Goal: Information Seeking & Learning: Find specific fact

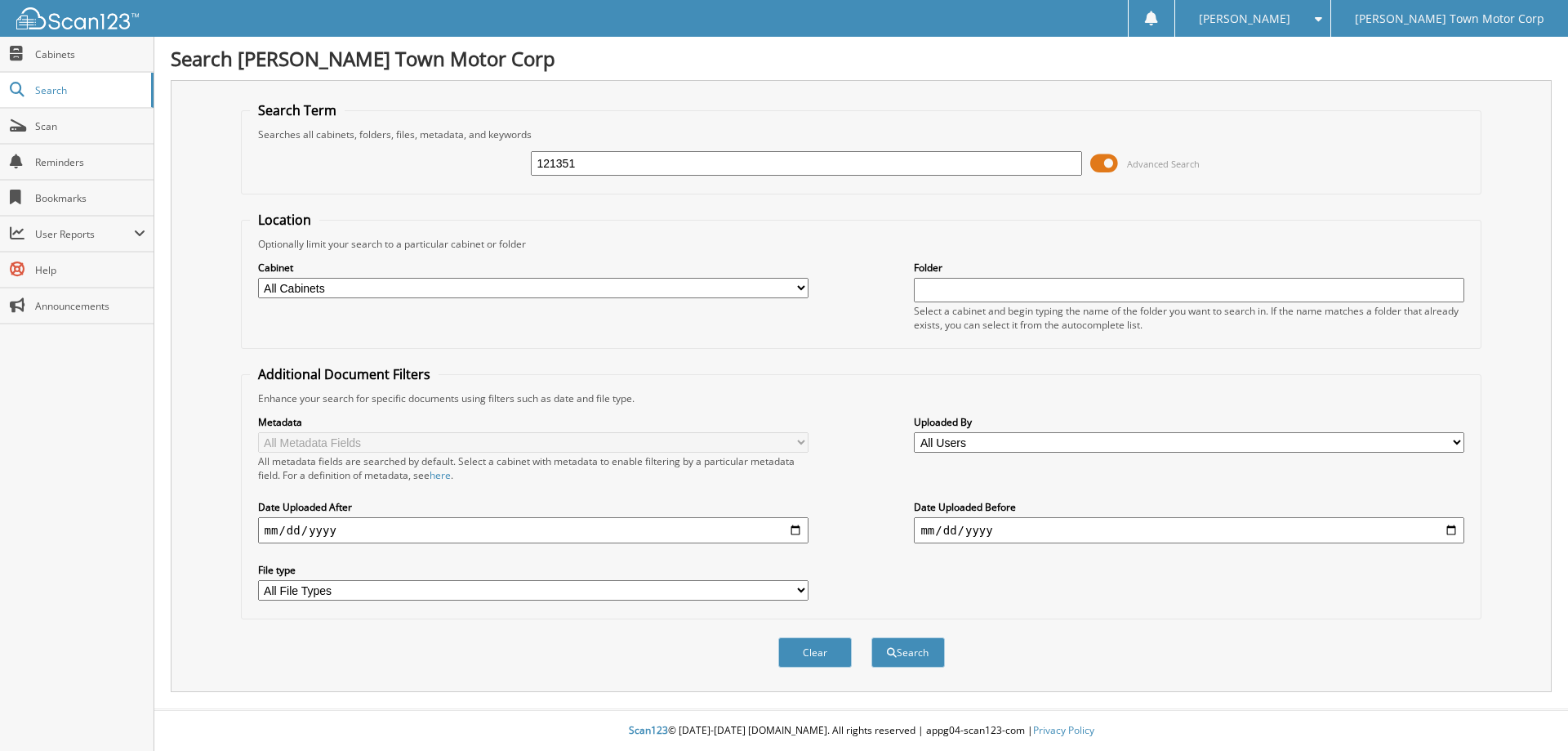
type input "121351"
click at [872, 637] on button "Search" at bounding box center [909, 652] width 73 height 30
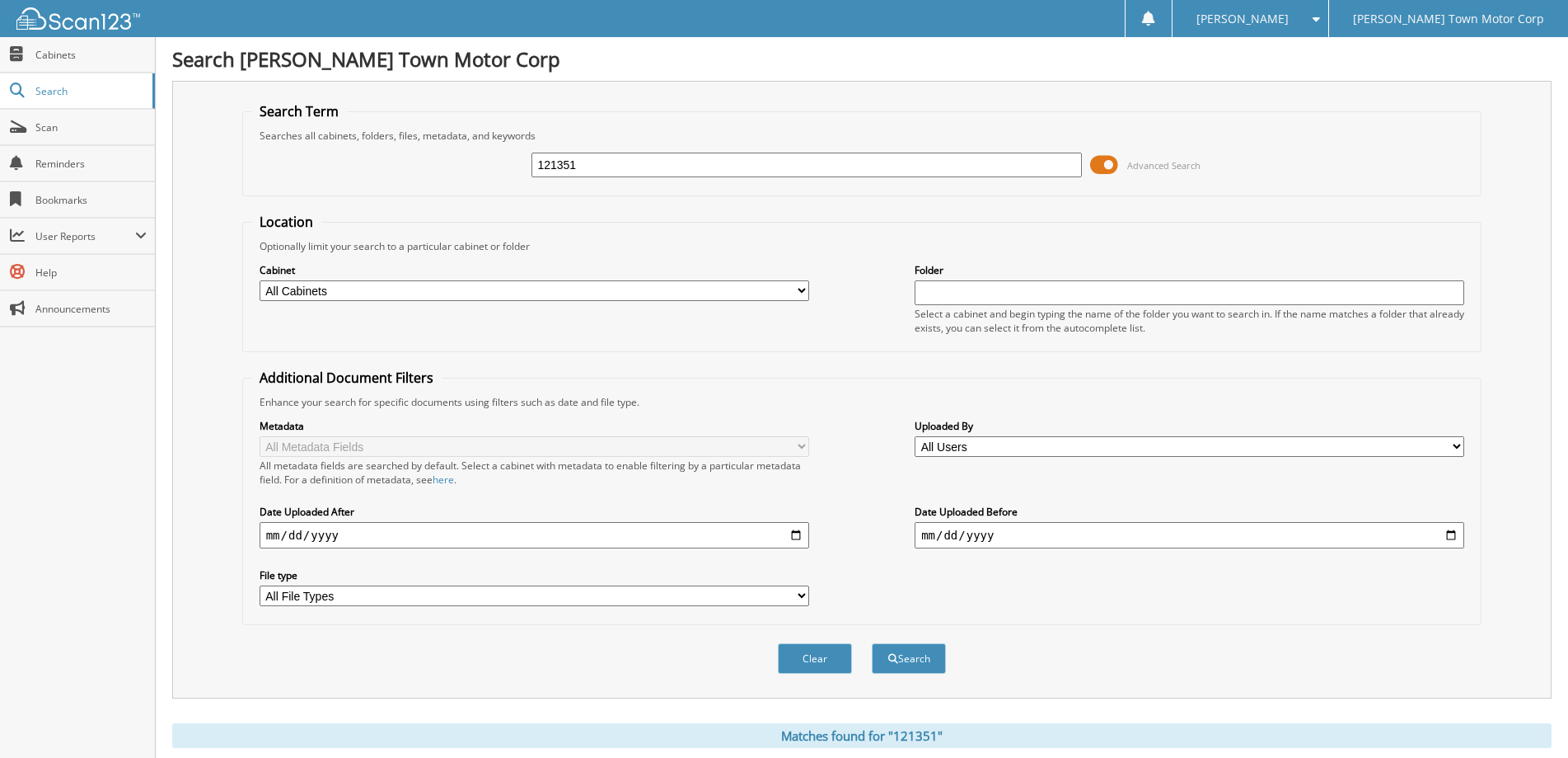
click at [1110, 165] on span at bounding box center [1104, 165] width 28 height 25
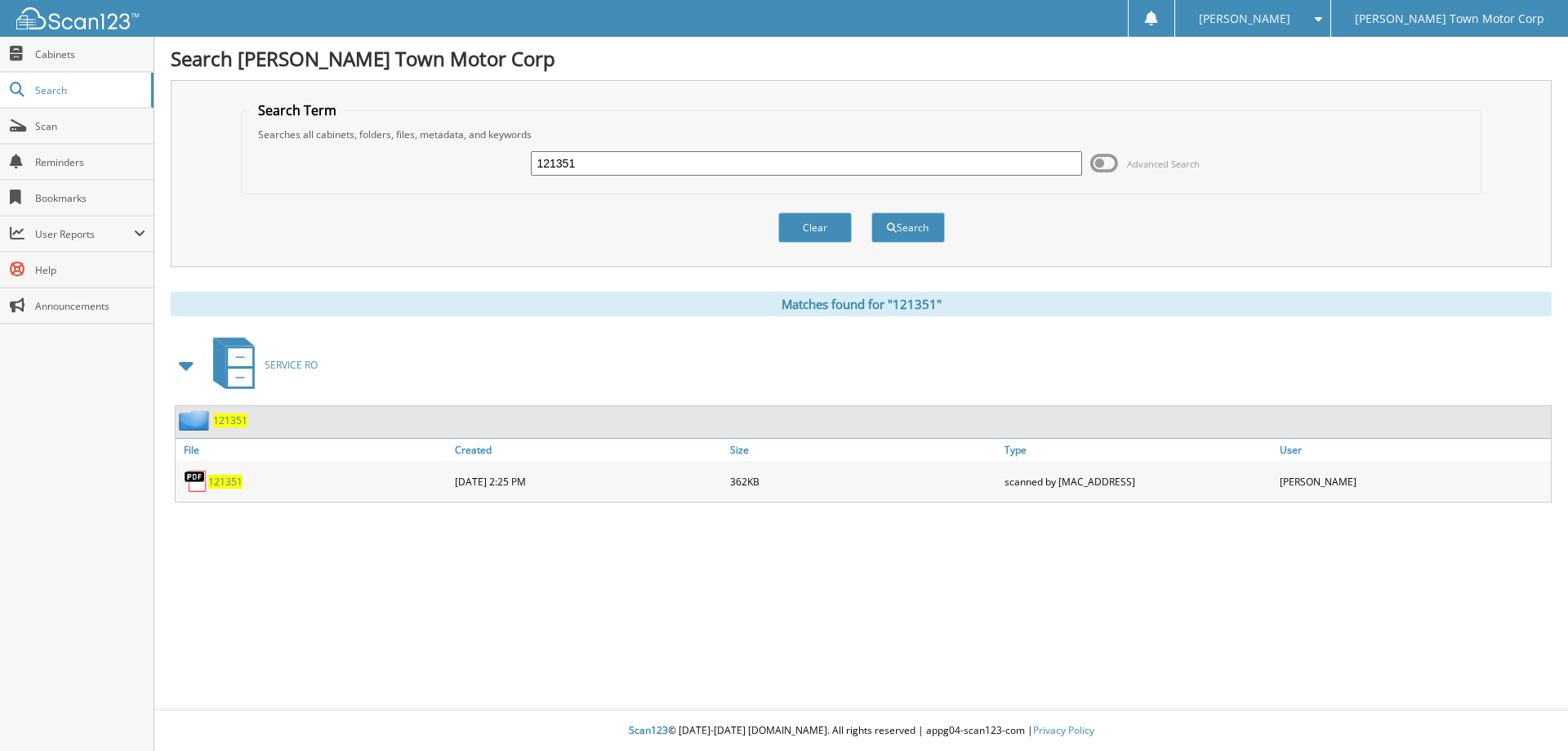
click at [223, 481] on span "121351" at bounding box center [224, 481] width 34 height 14
click at [620, 158] on input "121351" at bounding box center [806, 163] width 550 height 25
type input "1113395"
click at [899, 221] on button "Search" at bounding box center [909, 227] width 73 height 30
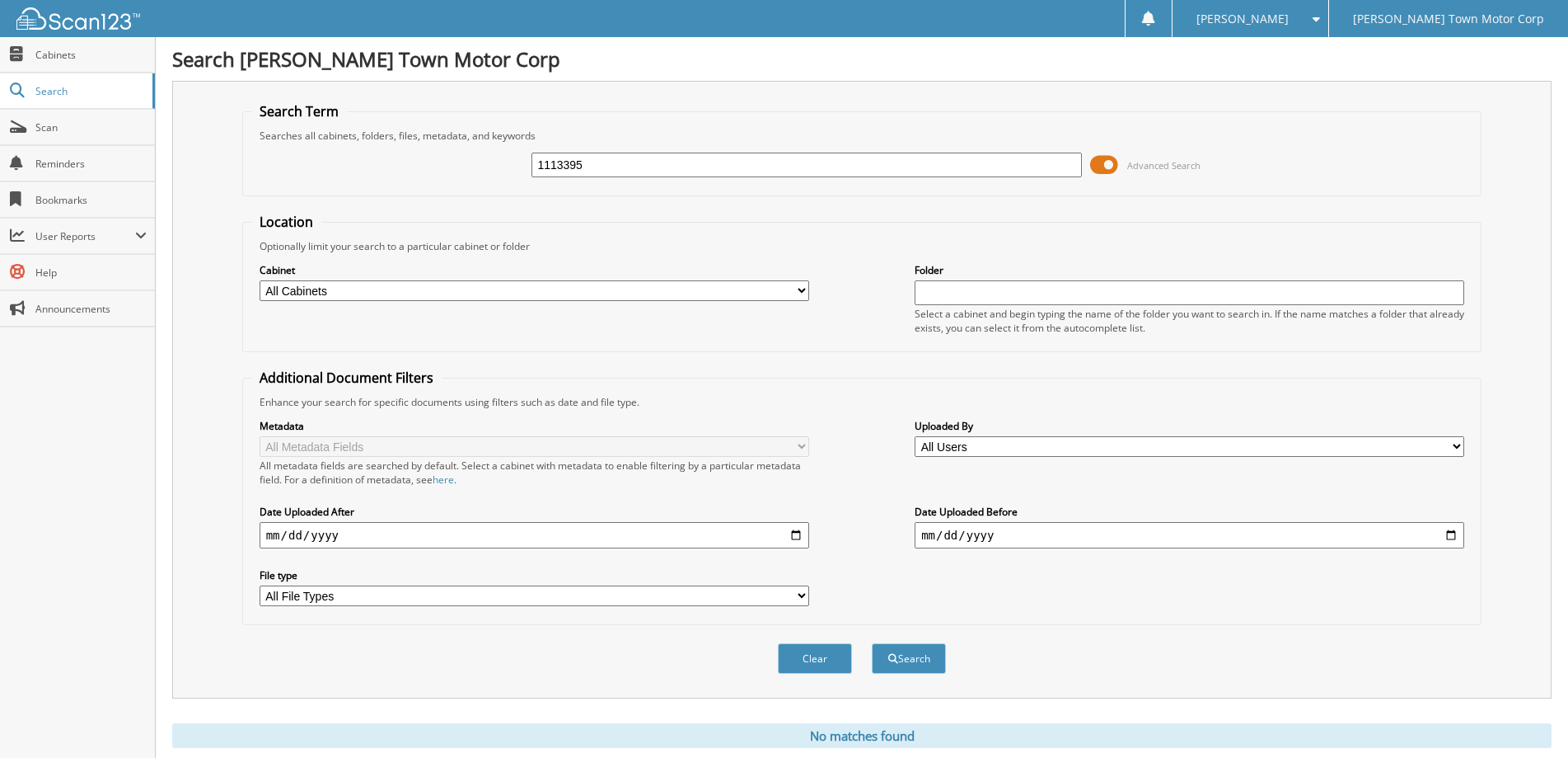
click at [1107, 160] on span at bounding box center [1104, 165] width 28 height 25
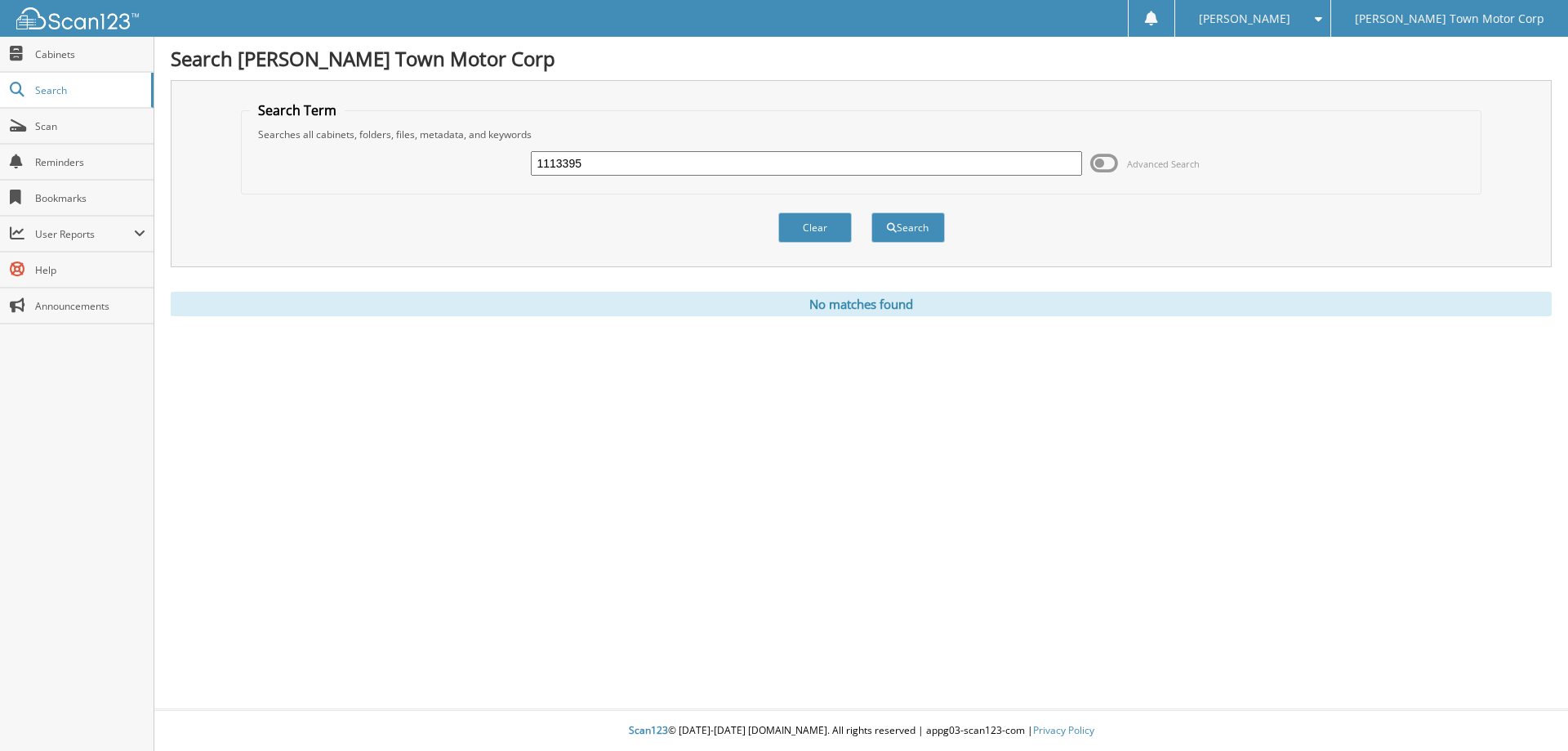
drag, startPoint x: 641, startPoint y: 163, endPoint x: 489, endPoint y: 169, distance: 152.1
click at [489, 169] on div "1113395 Advanced Search" at bounding box center [862, 163] width 1224 height 44
type input "113395"
click at [909, 224] on button "Search" at bounding box center [909, 227] width 73 height 30
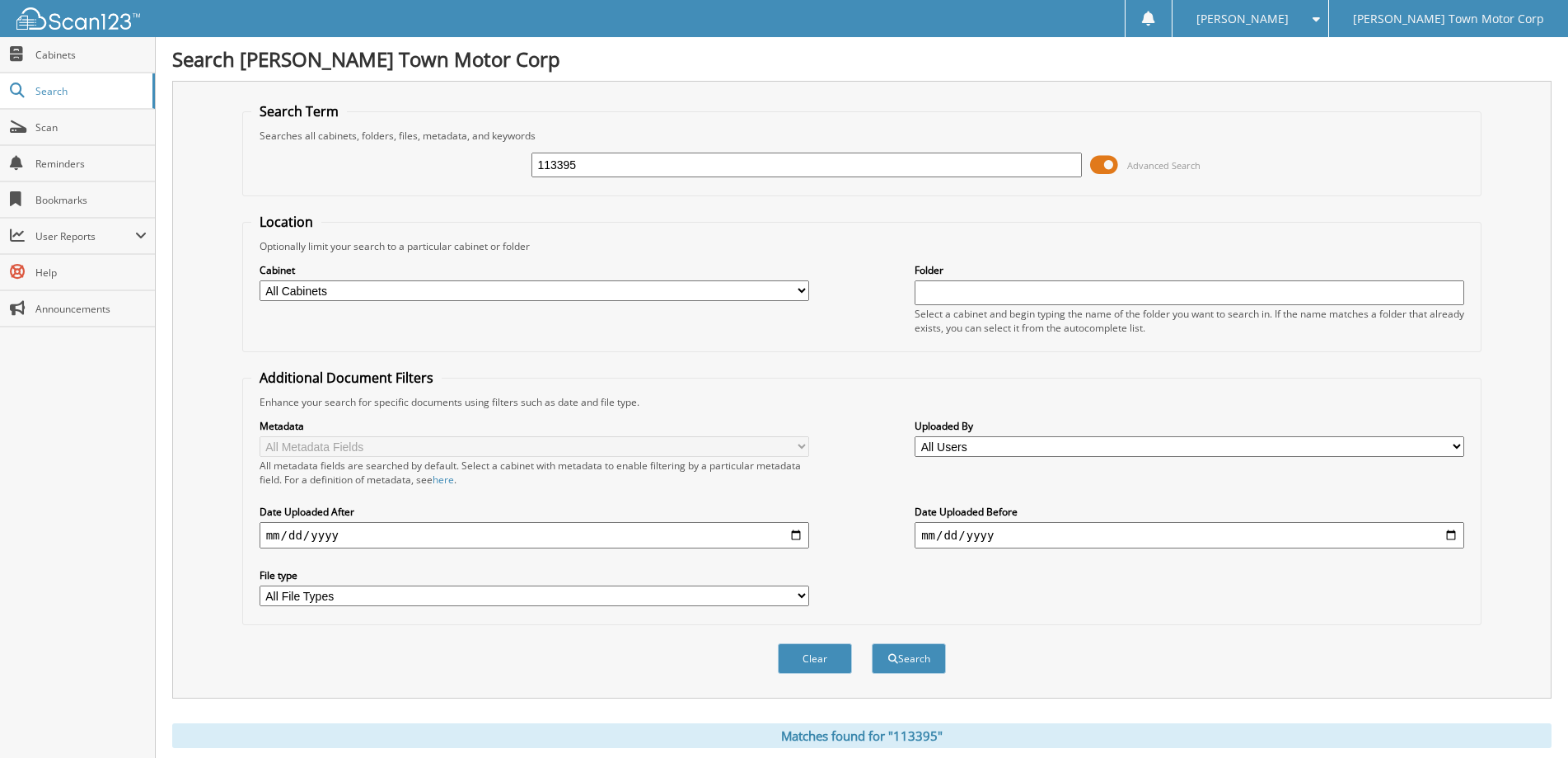
click at [1106, 165] on span at bounding box center [1104, 165] width 28 height 25
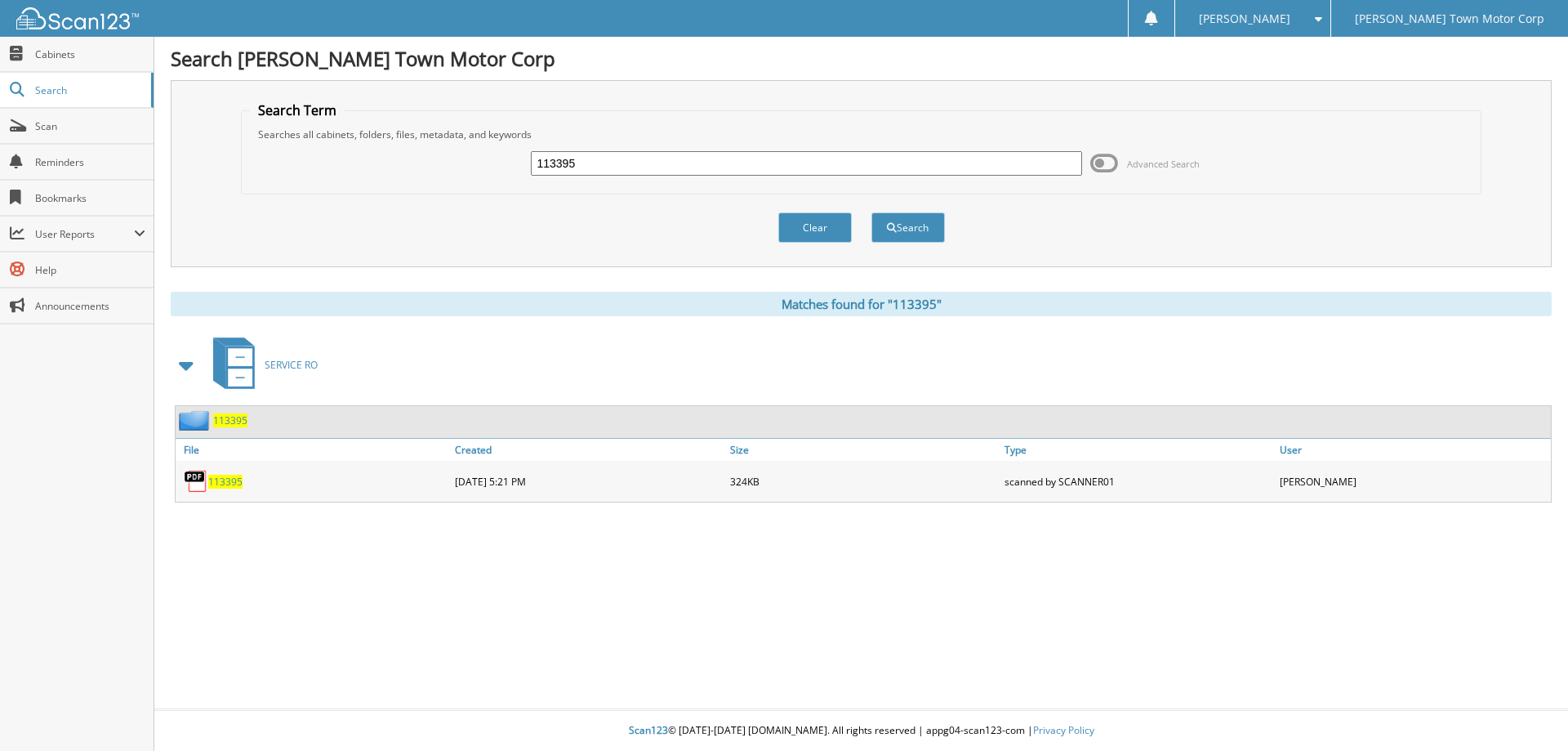
click at [229, 482] on span "113395" at bounding box center [224, 481] width 34 height 14
click at [221, 479] on span "113395" at bounding box center [224, 481] width 34 height 14
